Goal: Task Accomplishment & Management: Manage account settings

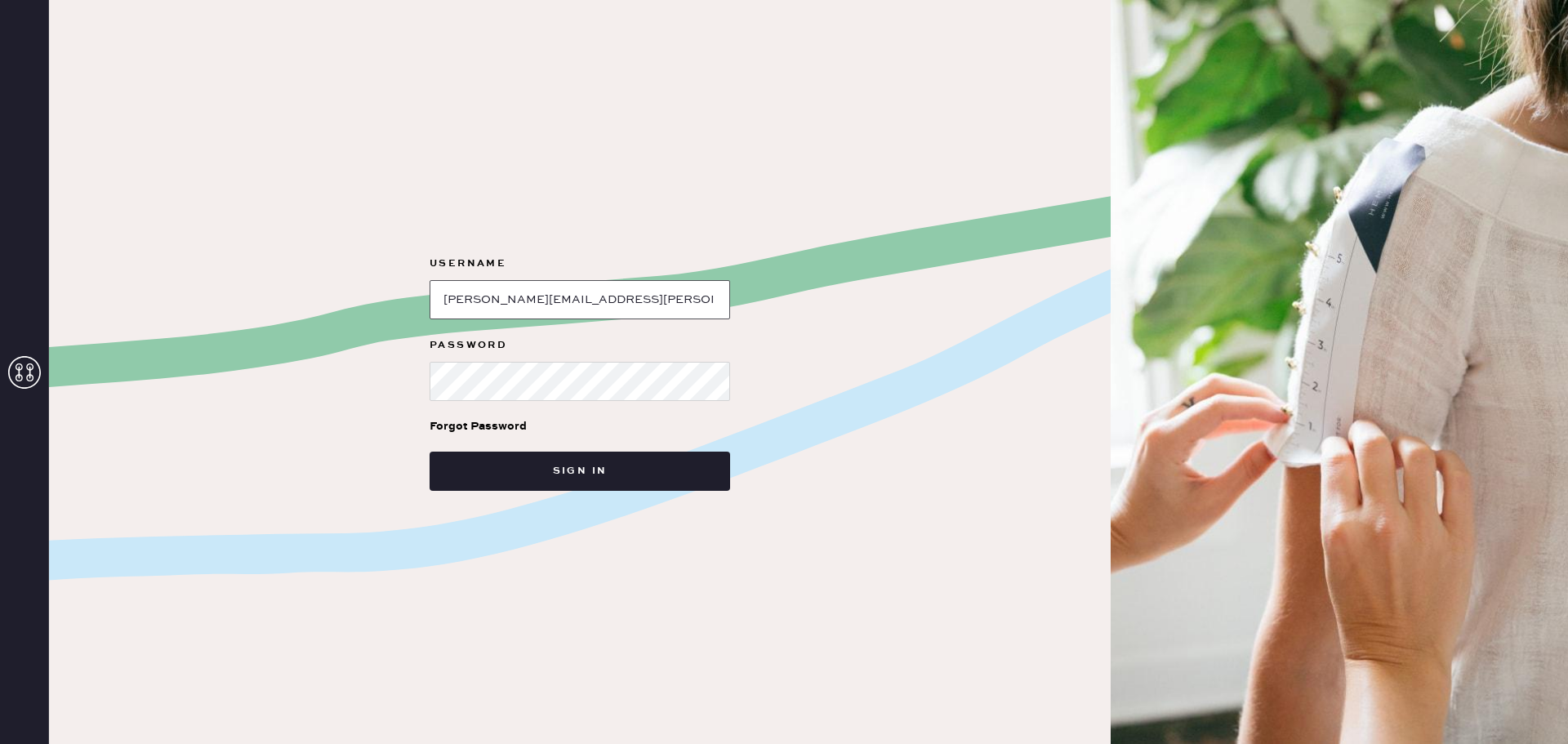
click at [634, 299] on input "loginName" at bounding box center [580, 299] width 300 height 39
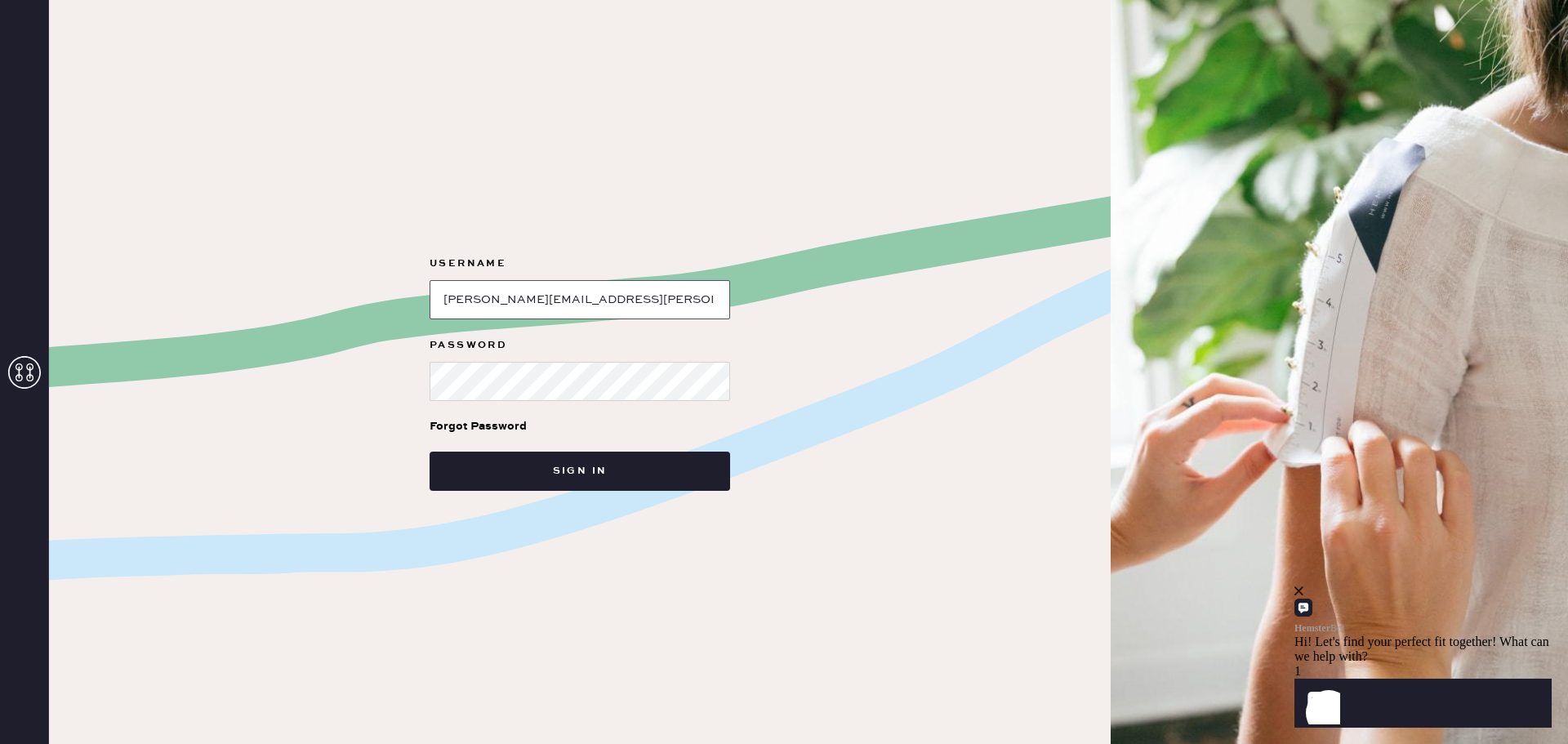
click at [694, 313] on input "loginName" at bounding box center [580, 299] width 300 height 39
click at [663, 298] on input "loginName" at bounding box center [580, 299] width 300 height 39
click at [678, 290] on input "loginName" at bounding box center [580, 299] width 300 height 39
click at [614, 299] on input "loginName" at bounding box center [580, 299] width 300 height 39
type input "m"
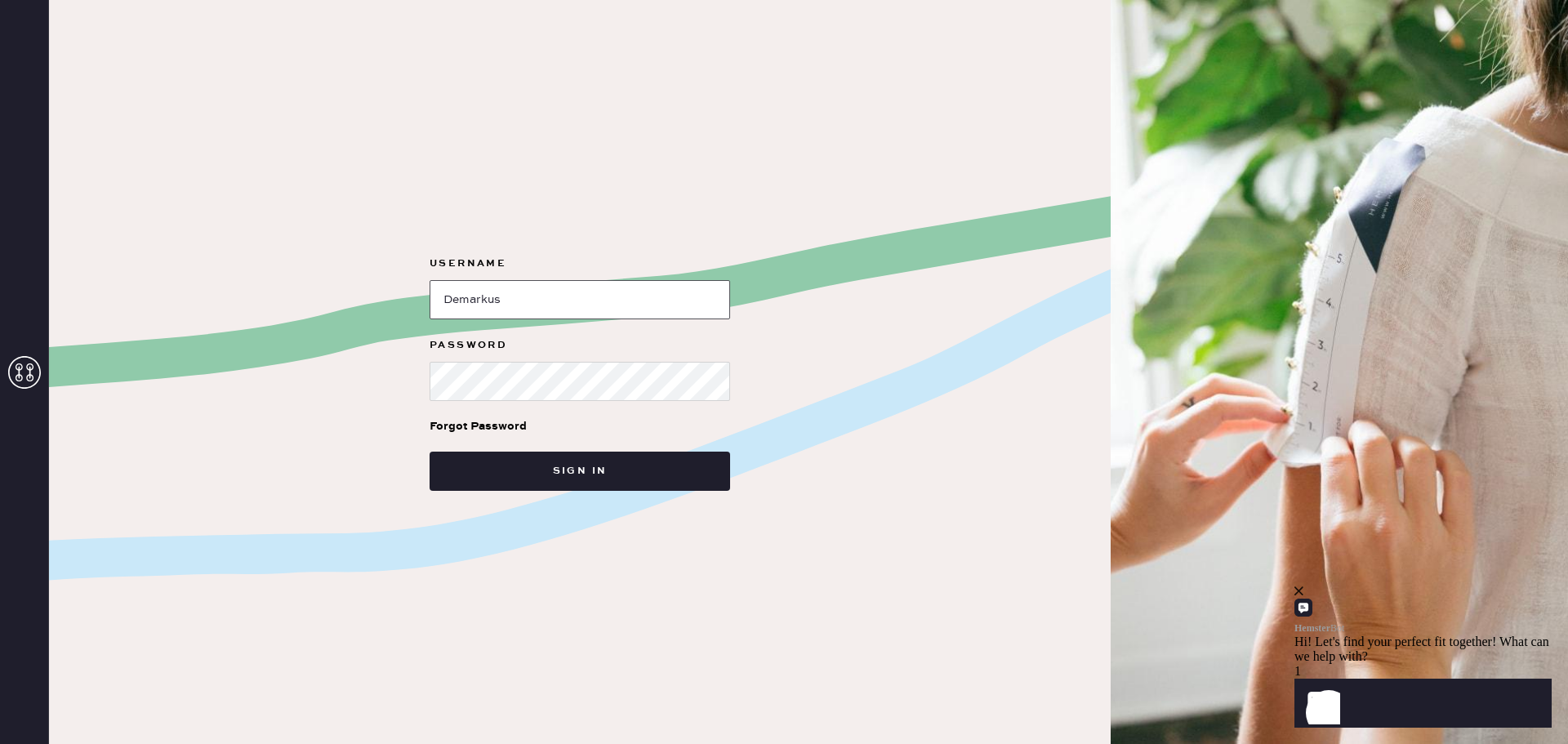
click at [430, 451] on button "Sign in" at bounding box center [580, 470] width 300 height 39
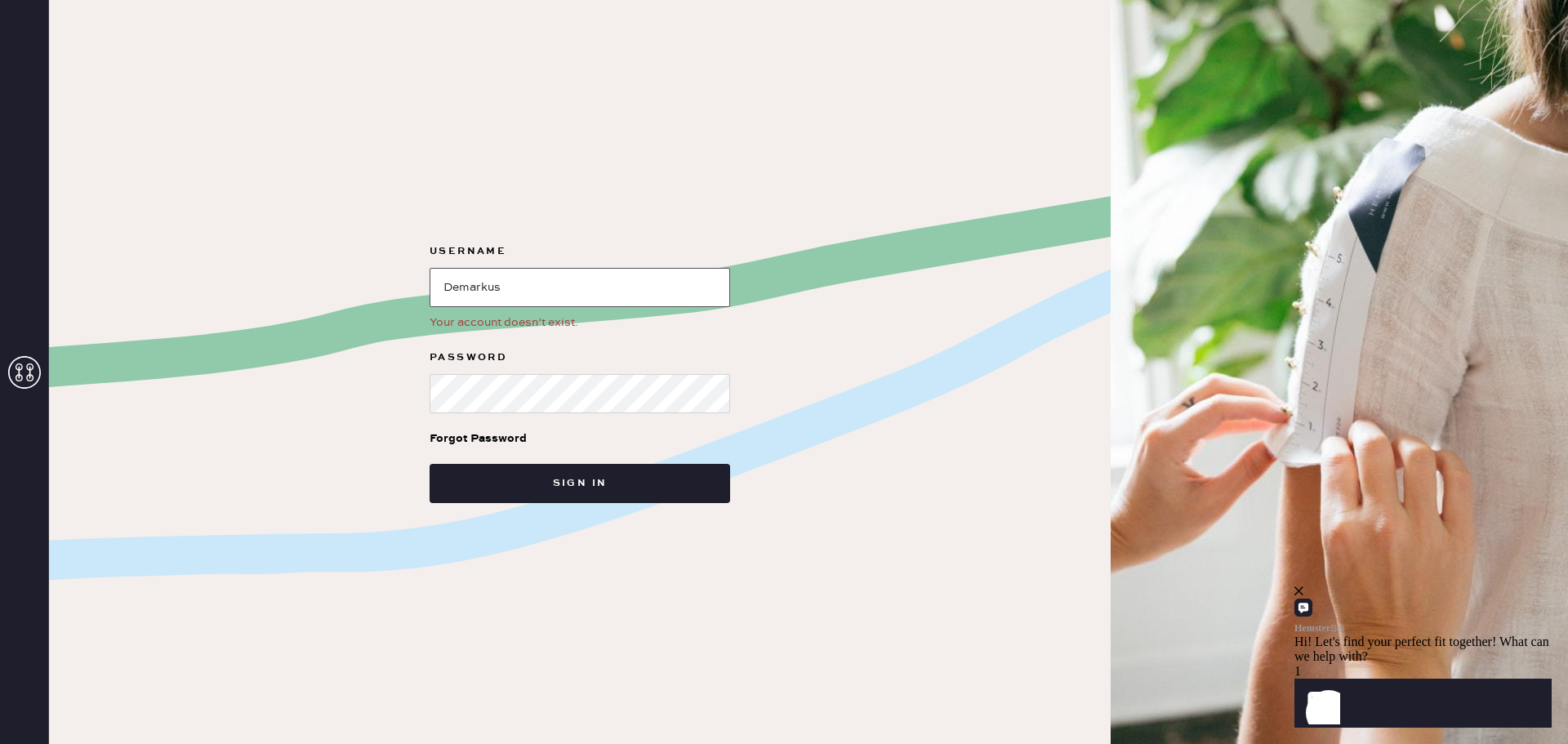
click at [613, 289] on input "loginName" at bounding box center [580, 287] width 300 height 39
type input "D"
